Goal: Navigation & Orientation: Locate item on page

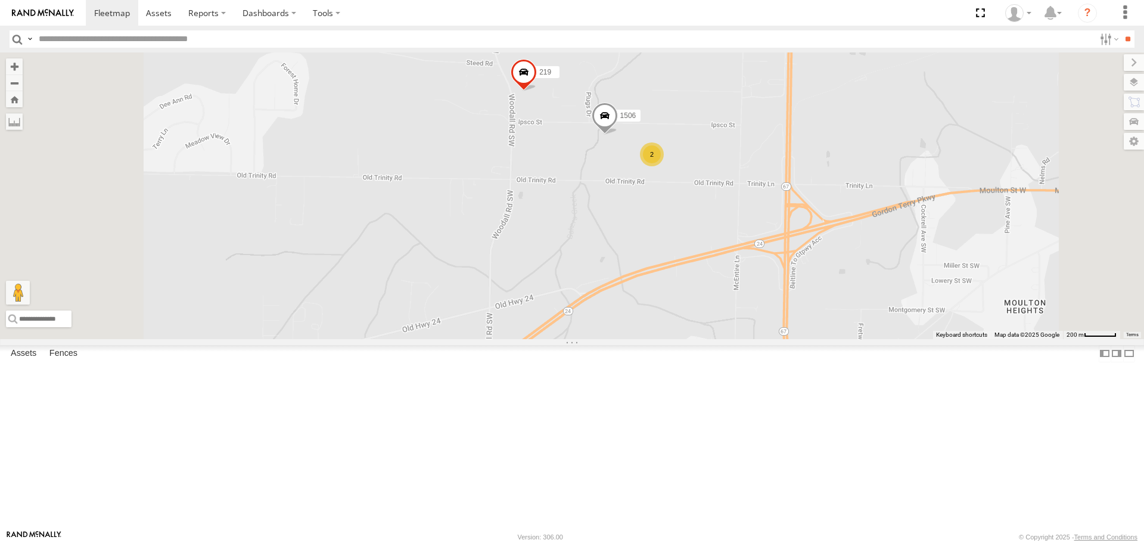
click at [618, 135] on span at bounding box center [605, 119] width 26 height 32
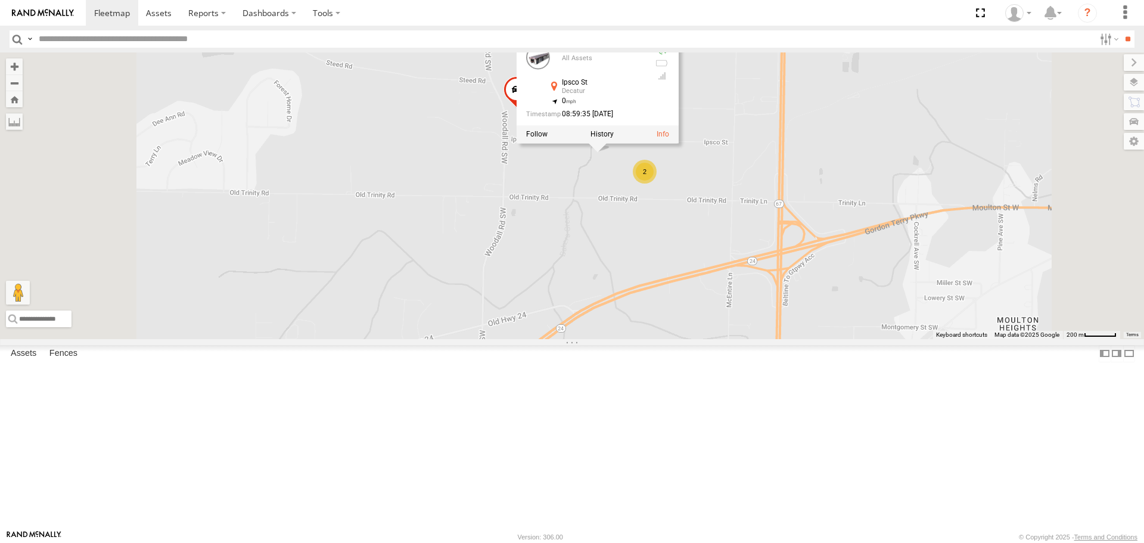
drag, startPoint x: 779, startPoint y: 252, endPoint x: 770, endPoint y: 275, distance: 24.7
click at [770, 275] on div "221 204 1502 226 212 213 295 205 216 1505 219 1506 2 1506 All Assets Ipsco St D…" at bounding box center [572, 195] width 1144 height 286
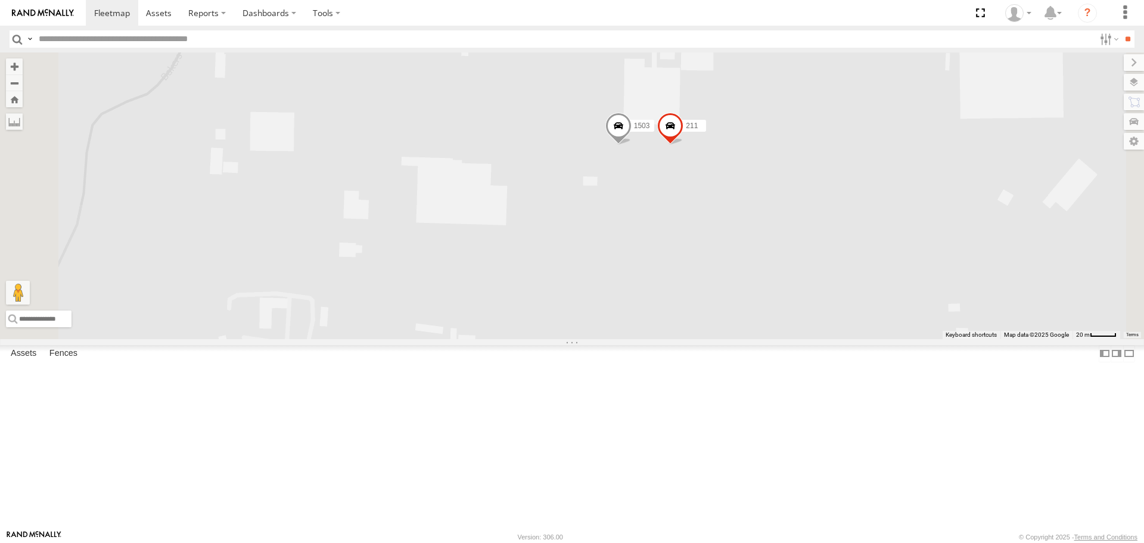
click at [631, 145] on span at bounding box center [618, 129] width 26 height 32
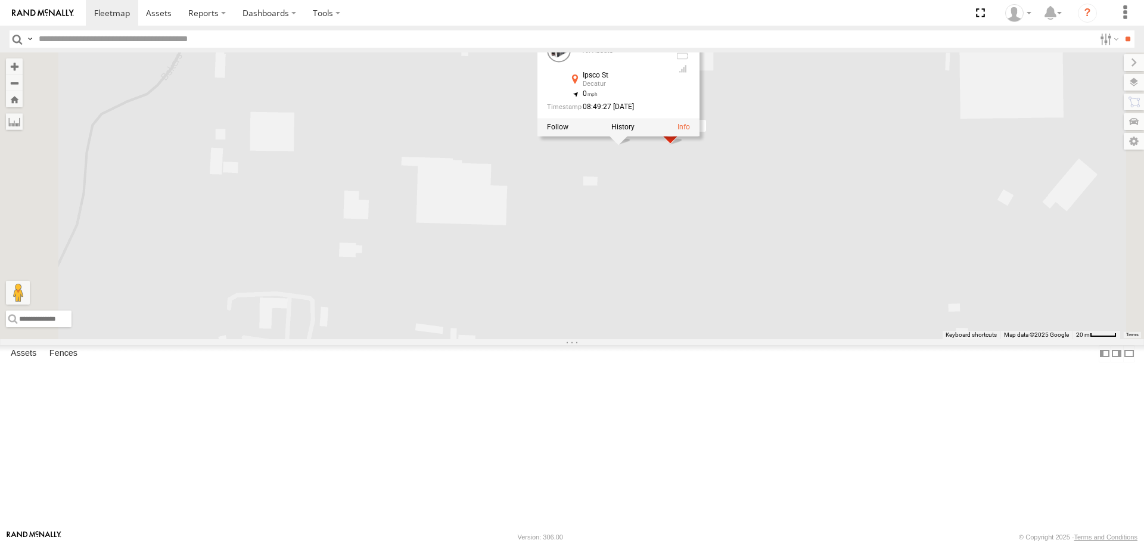
drag, startPoint x: 804, startPoint y: 290, endPoint x: 801, endPoint y: 284, distance: 6.7
click at [801, 285] on div "221 204 1502 226 212 213 295 205 216 1505 219 1506 [PHONE_NUMBER] All Assets Ip…" at bounding box center [572, 195] width 1144 height 286
click at [791, 249] on div "221 204 1502 226 212 213 295 205 216 1505 219 1506 [PHONE_NUMBER] All Assets Ip…" at bounding box center [572, 195] width 1144 height 286
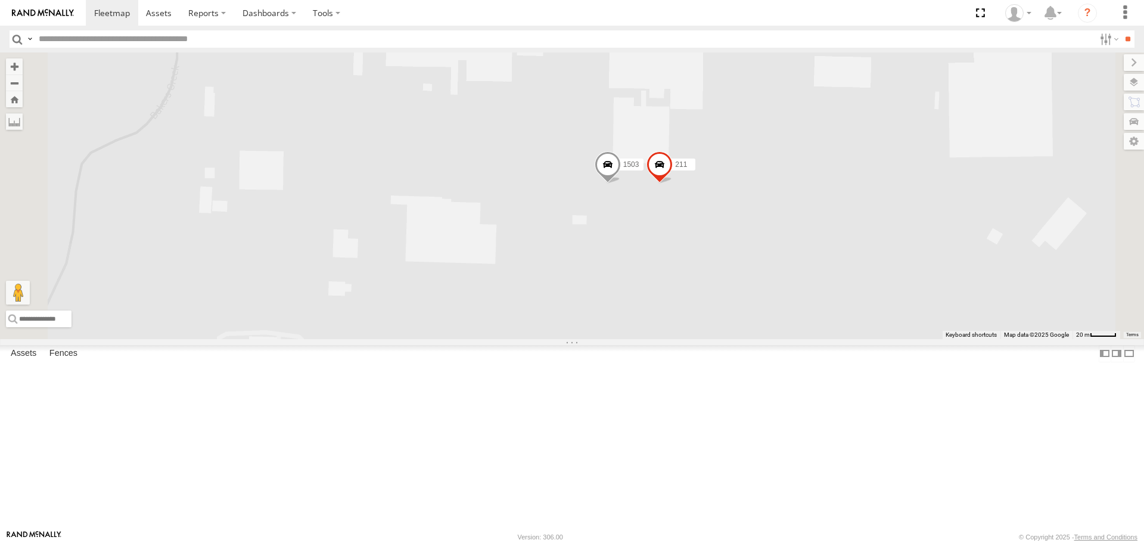
drag, startPoint x: 782, startPoint y: 264, endPoint x: 764, endPoint y: 323, distance: 62.0
click at [764, 323] on div "221 204 1502 226 212 213 295 205 216 1505 219 1506 1503 211" at bounding box center [572, 195] width 1144 height 286
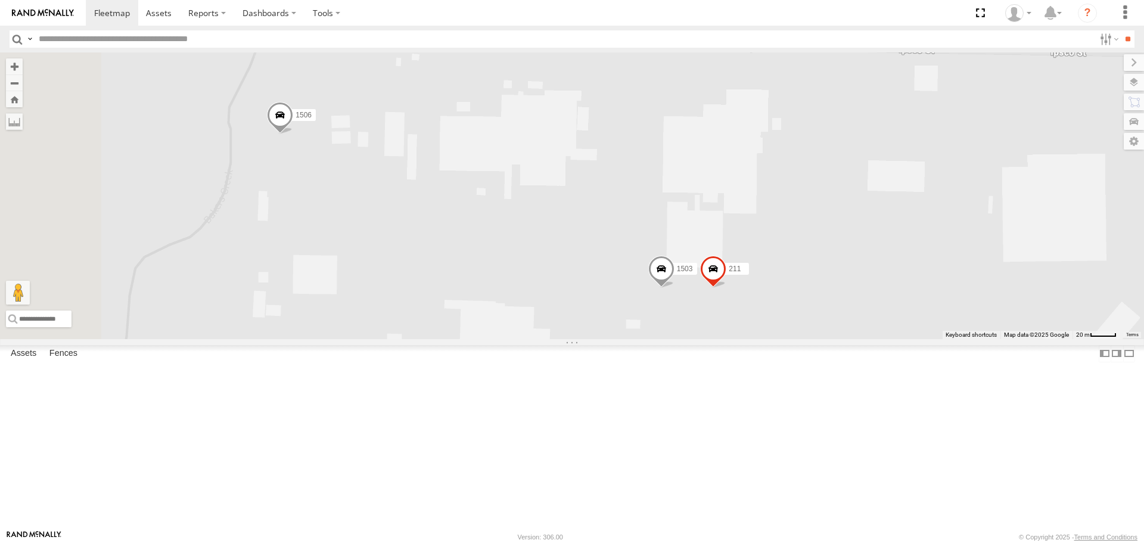
drag, startPoint x: 491, startPoint y: 224, endPoint x: 532, endPoint y: 313, distance: 98.1
click at [532, 313] on div "221 204 1502 226 212 213 295 205 216 1505 219 1506 1503 211" at bounding box center [572, 195] width 1144 height 286
click at [1132, 83] on label at bounding box center [1121, 82] width 43 height 17
click at [0, 0] on span "Basemaps" at bounding box center [0, 0] width 0 height 0
click at [0, 0] on span "Satellite + Roadmap" at bounding box center [0, 0] width 0 height 0
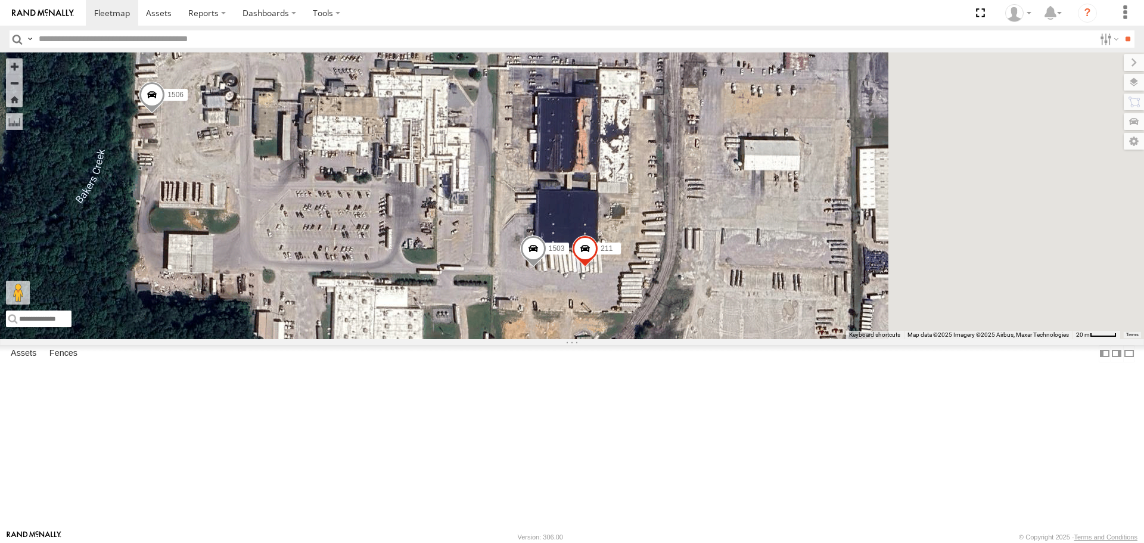
drag, startPoint x: 750, startPoint y: 340, endPoint x: 621, endPoint y: 310, distance: 132.7
click at [621, 310] on div "221 204 1502 226 212 213 295 205 216 1505 219 1506 1503 211" at bounding box center [572, 195] width 1144 height 286
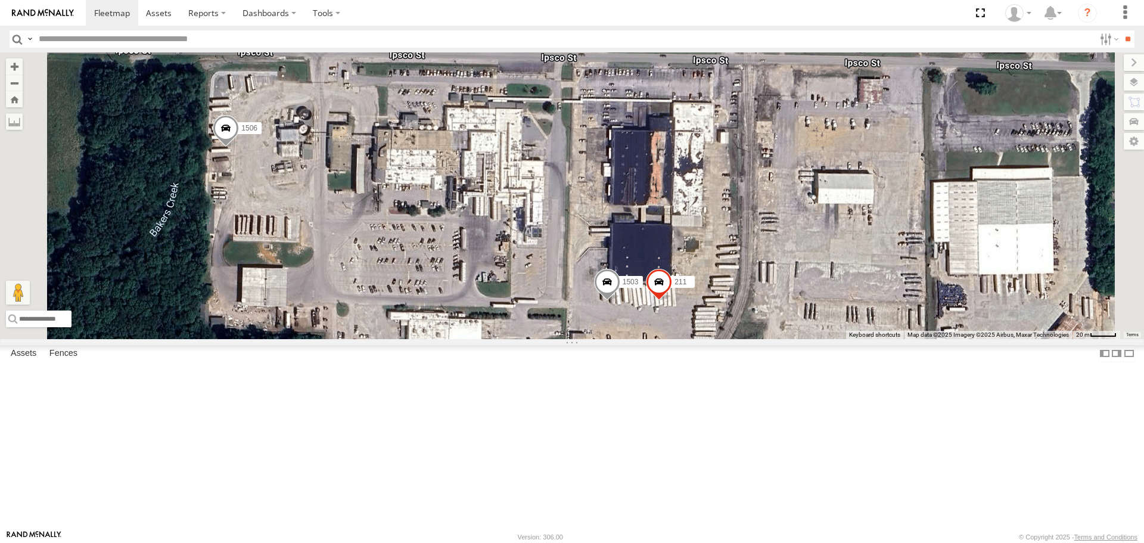
drag, startPoint x: 552, startPoint y: 304, endPoint x: 629, endPoint y: 340, distance: 84.8
click at [629, 338] on div "221 204 1502 226 212 213 295 205 216 1505 219 1506 1503 211" at bounding box center [572, 195] width 1144 height 286
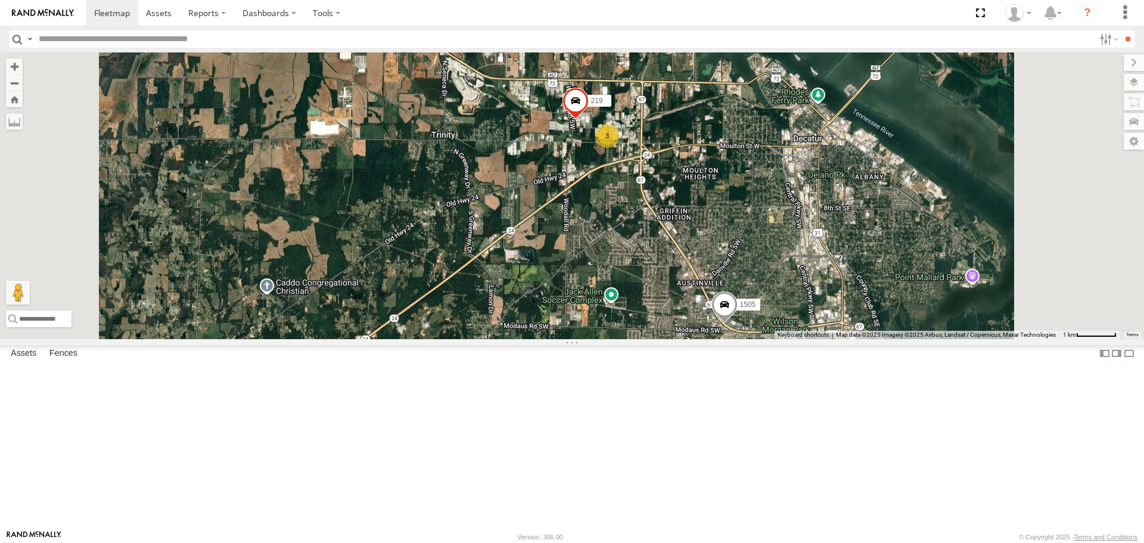
drag, startPoint x: 701, startPoint y: 254, endPoint x: 721, endPoint y: 309, distance: 59.2
click at [721, 309] on div "1504 213 221 215 209 212 226 204 295 1502 203 1509 1510 210 Bad Tracker 205 150…" at bounding box center [572, 195] width 1144 height 286
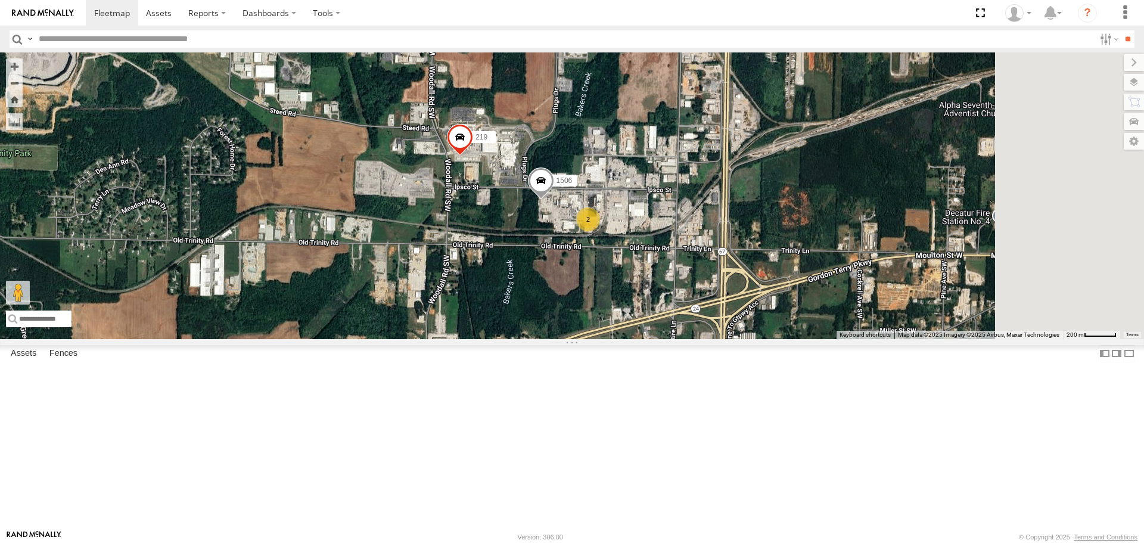
drag, startPoint x: 811, startPoint y: 301, endPoint x: 692, endPoint y: 303, distance: 119.2
click at [707, 320] on div "1504 213 221 215 209 212 226 204 295 1502 203 1509 1510 210 Bad Tracker 205 150…" at bounding box center [572, 195] width 1144 height 286
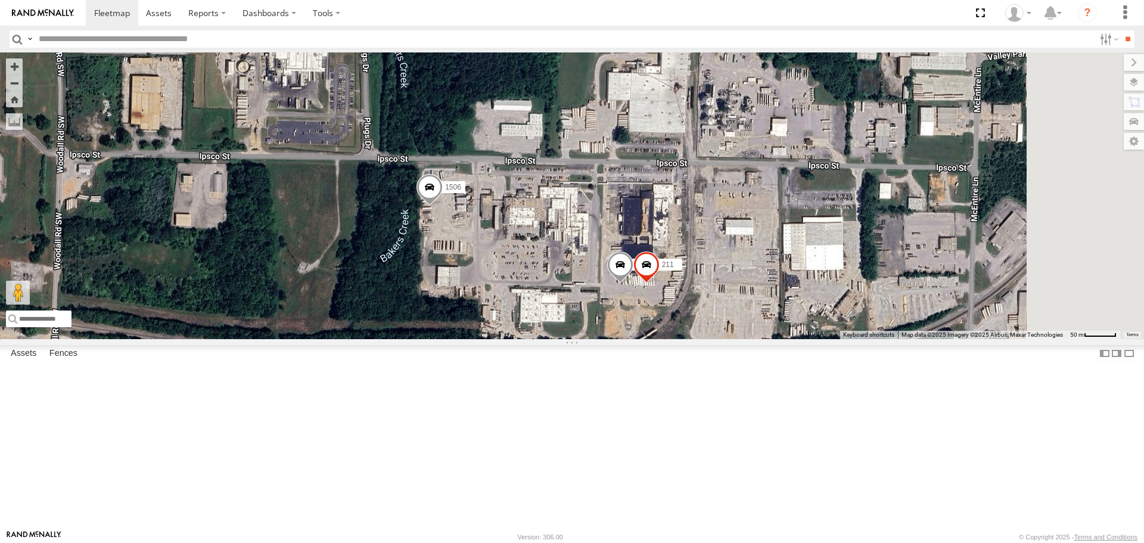
drag, startPoint x: 717, startPoint y: 312, endPoint x: 609, endPoint y: 328, distance: 109.5
click at [609, 328] on div "1504 213 221 215 209 212 226 204 295 1502 203 1509 1510 210 Bad Tracker 205 150…" at bounding box center [572, 195] width 1144 height 286
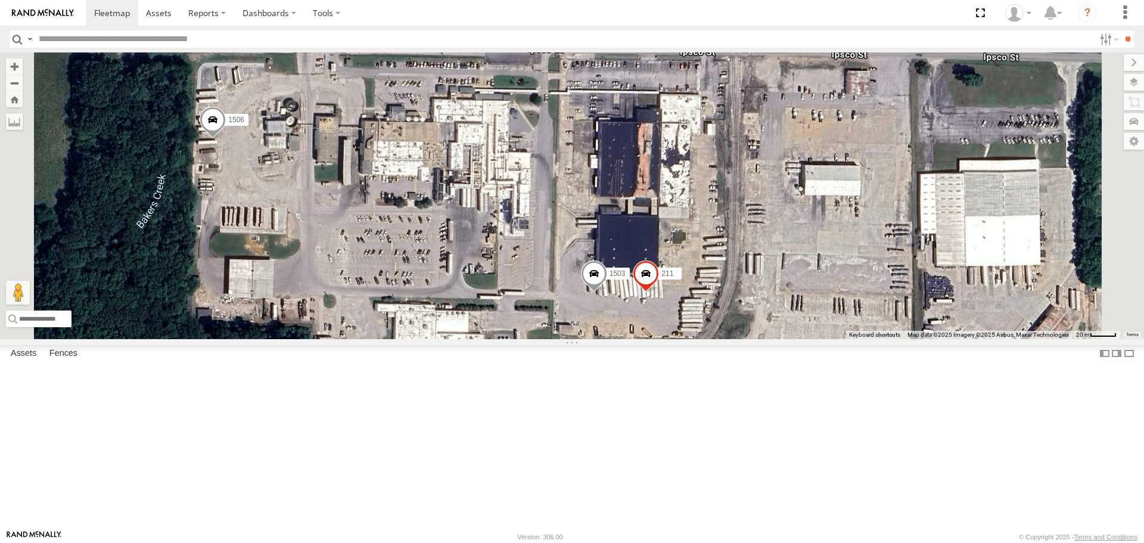
drag, startPoint x: 707, startPoint y: 374, endPoint x: 592, endPoint y: 328, distance: 124.0
click at [592, 328] on div "1504 213 221 215 209 212 226 204 295 1502 203 1509 1510 210 Bad Tracker 205 150…" at bounding box center [572, 195] width 1144 height 286
click at [607, 292] on span at bounding box center [594, 276] width 26 height 32
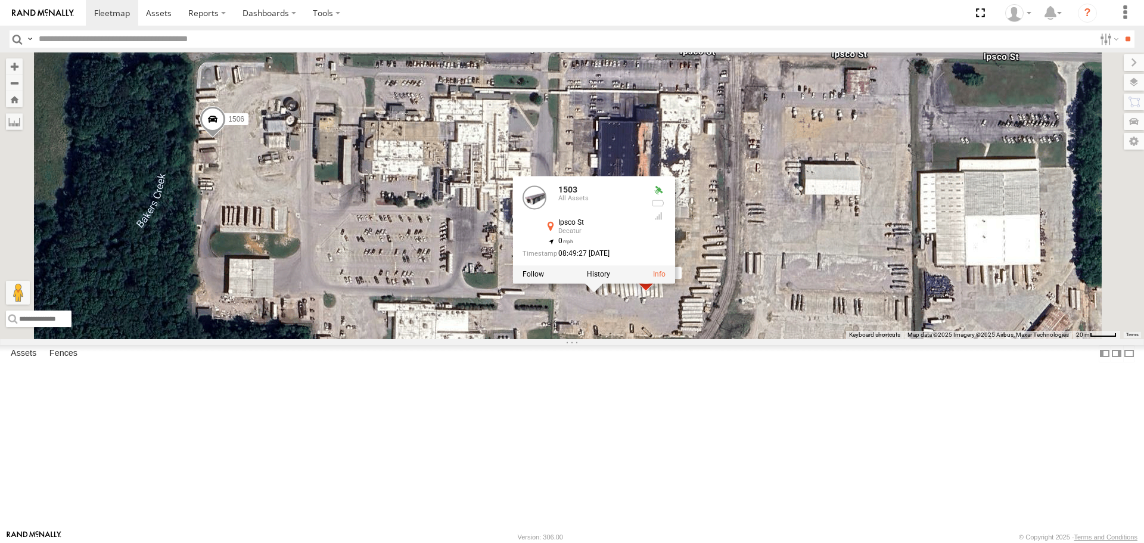
click at [226, 138] on span at bounding box center [213, 122] width 26 height 32
